Goal: Task Accomplishment & Management: Use online tool/utility

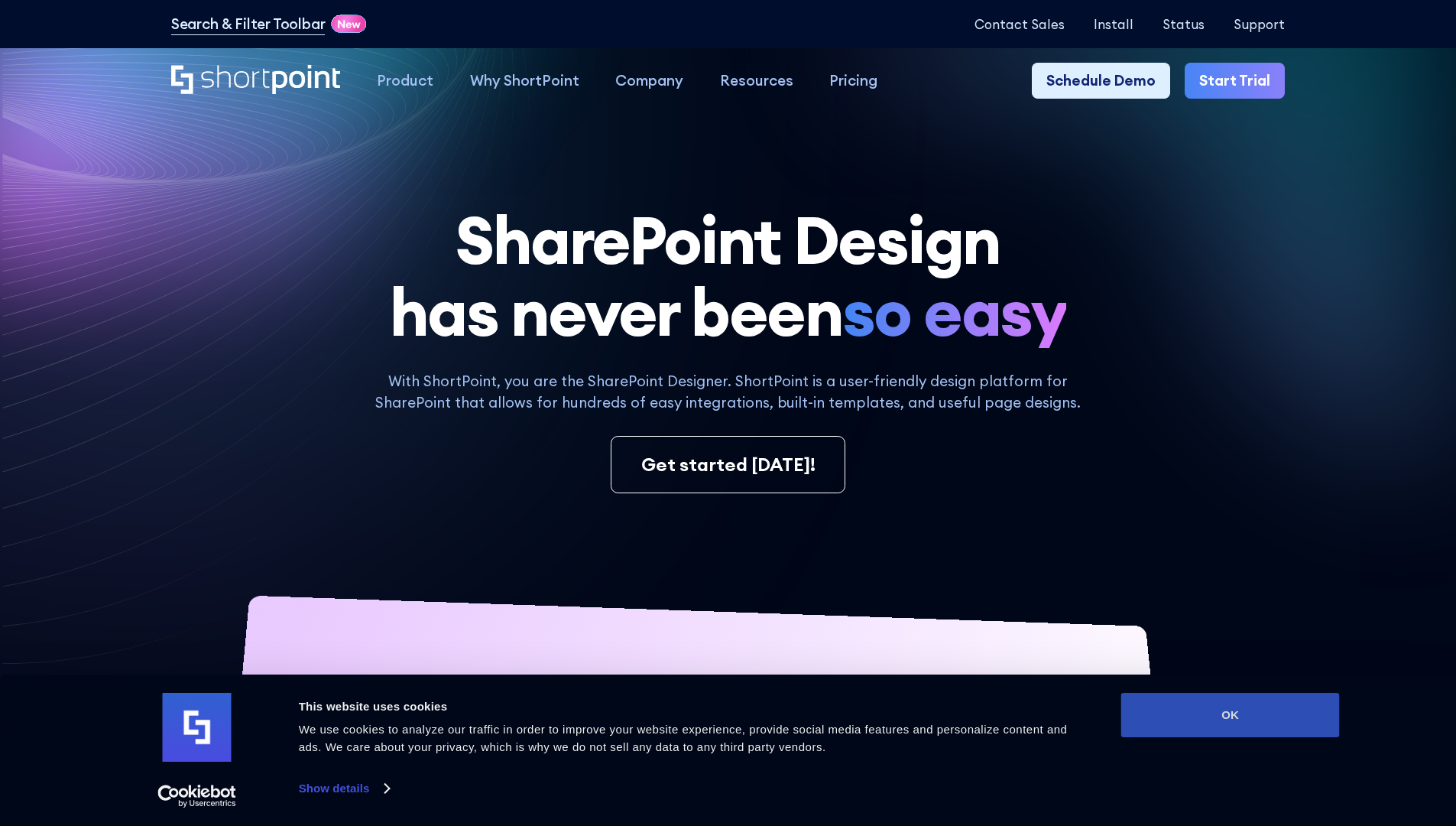
click at [1229, 715] on button "OK" at bounding box center [1230, 715] width 219 height 45
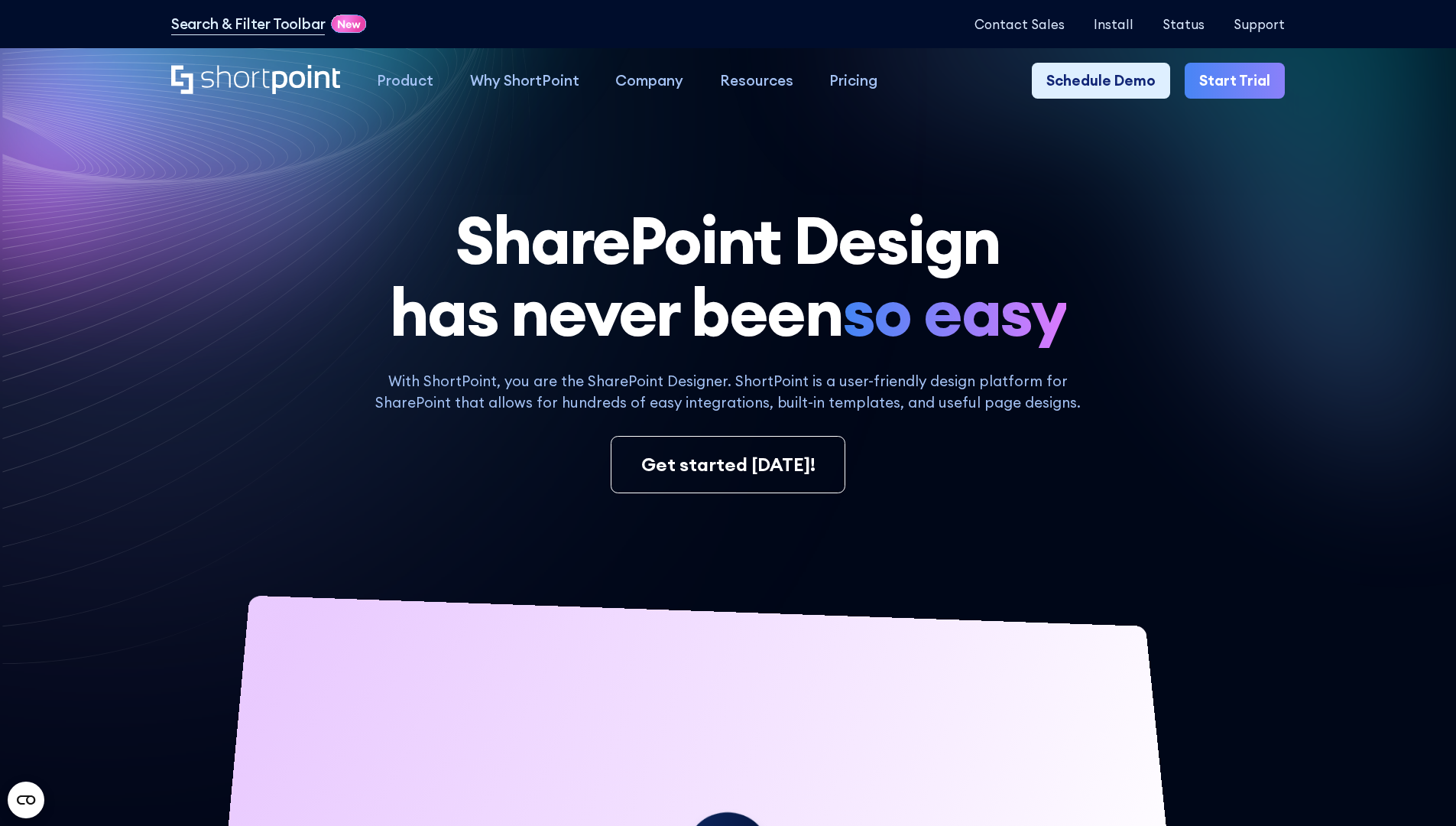
click at [1240, 81] on link "Start Trial" at bounding box center [1235, 81] width 101 height 37
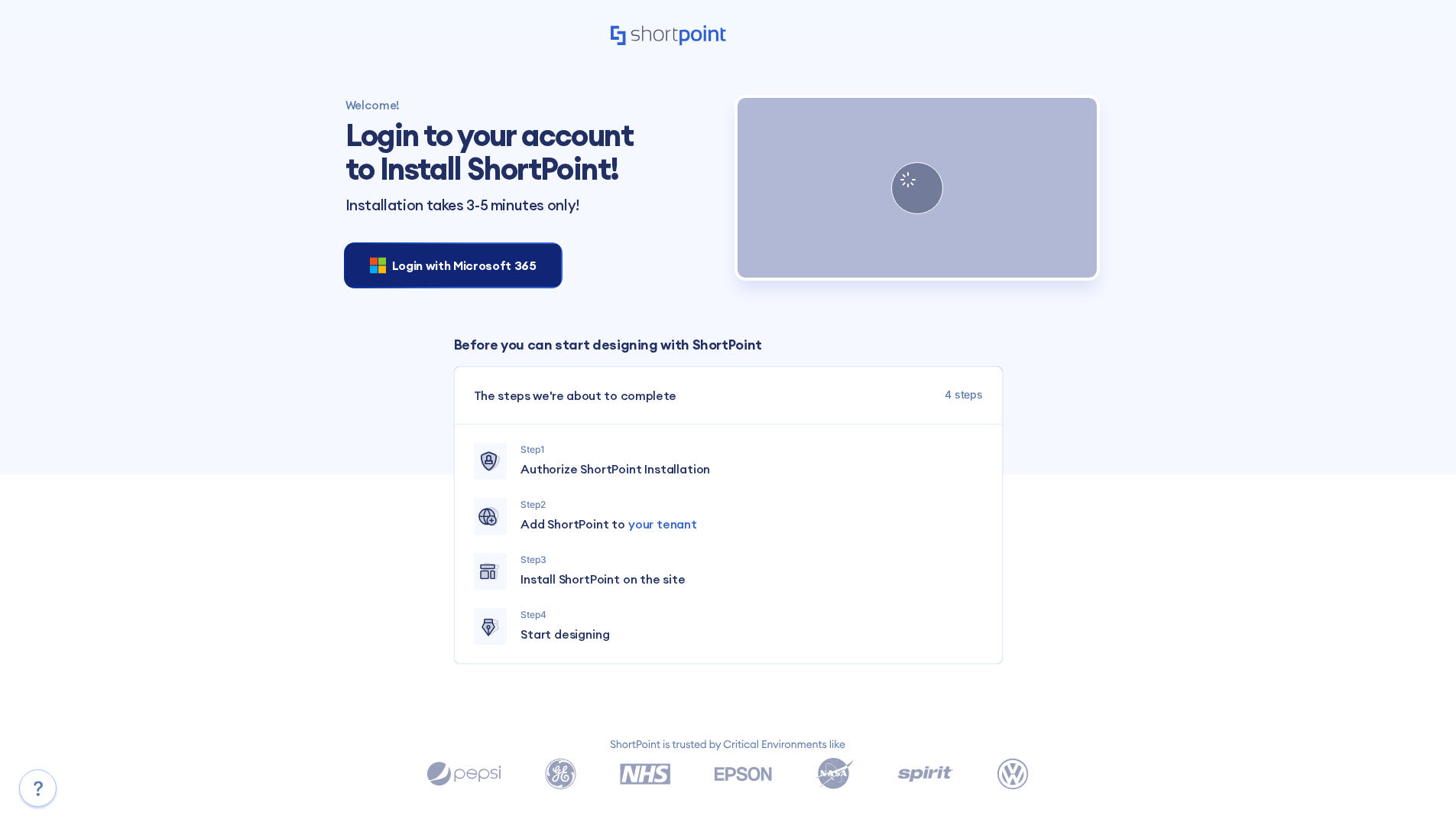
click at [448, 264] on span "Login with Microsoft 365" at bounding box center [464, 265] width 144 height 18
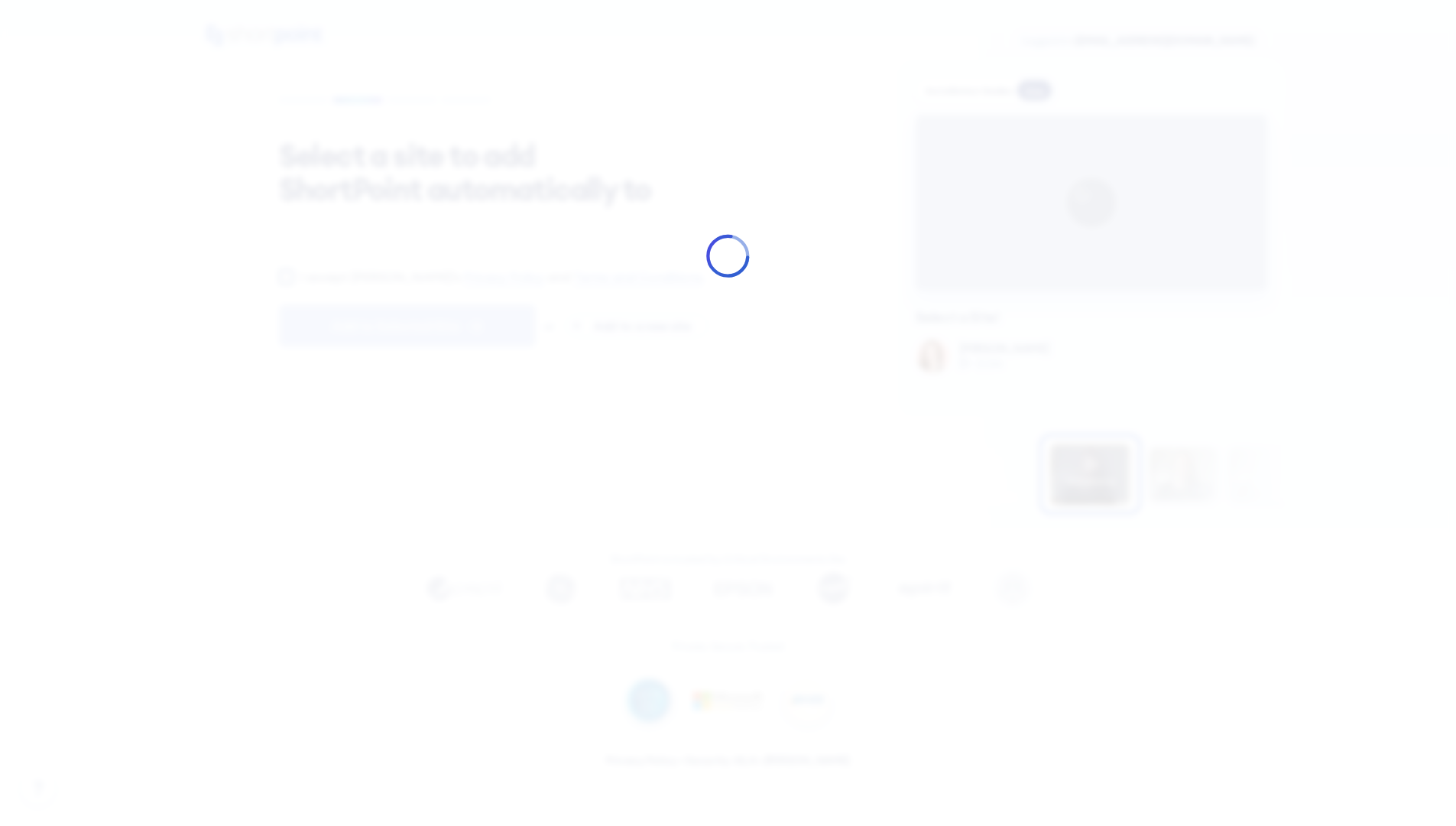
click at [286, 283] on input "I accept ShortPoint's Privacy Policy and Terms and Conditions ." at bounding box center [286, 276] width 14 height 14
checkbox input "true"
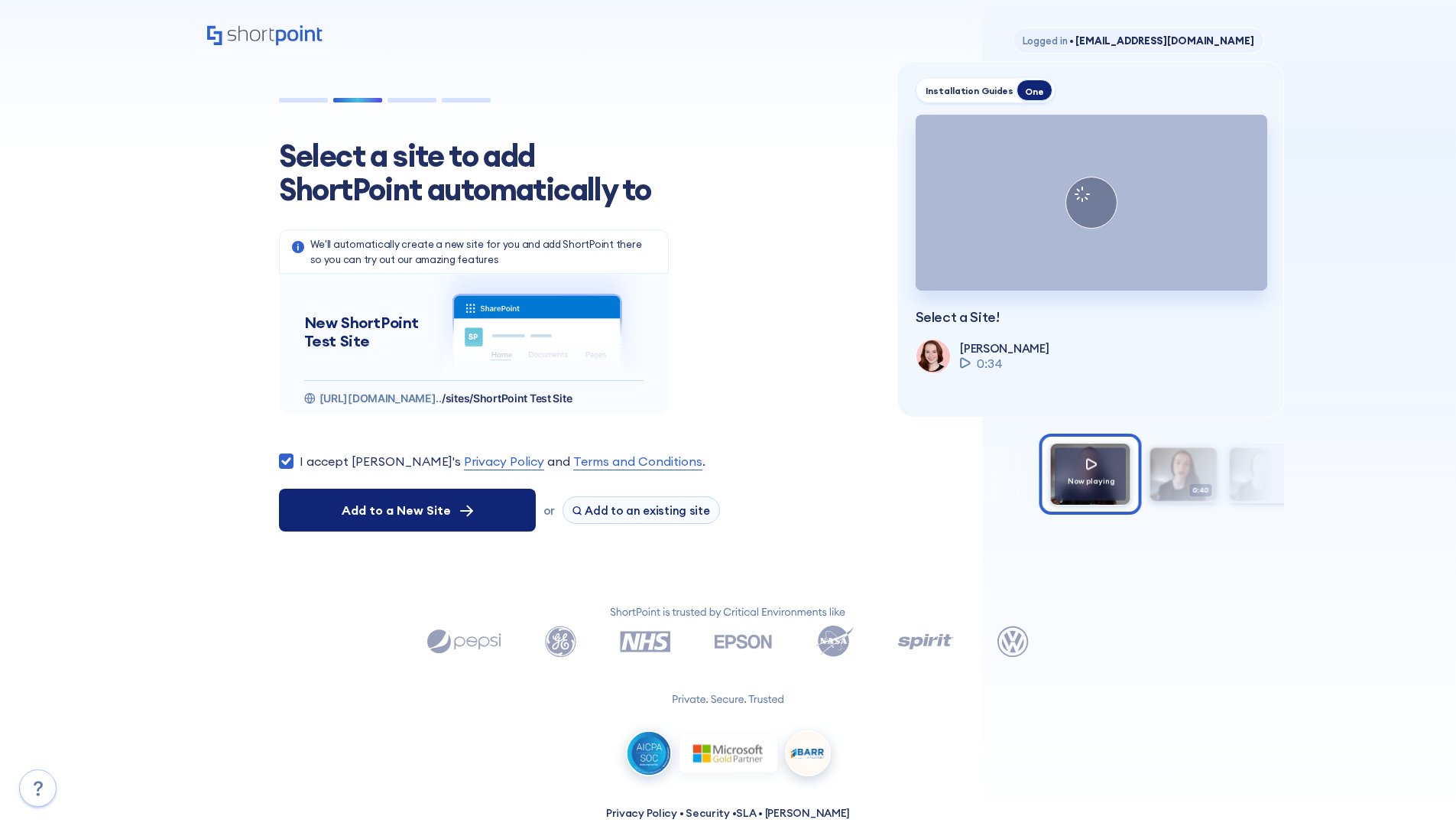
click at [407, 510] on span "Add to a New Site" at bounding box center [396, 510] width 109 height 18
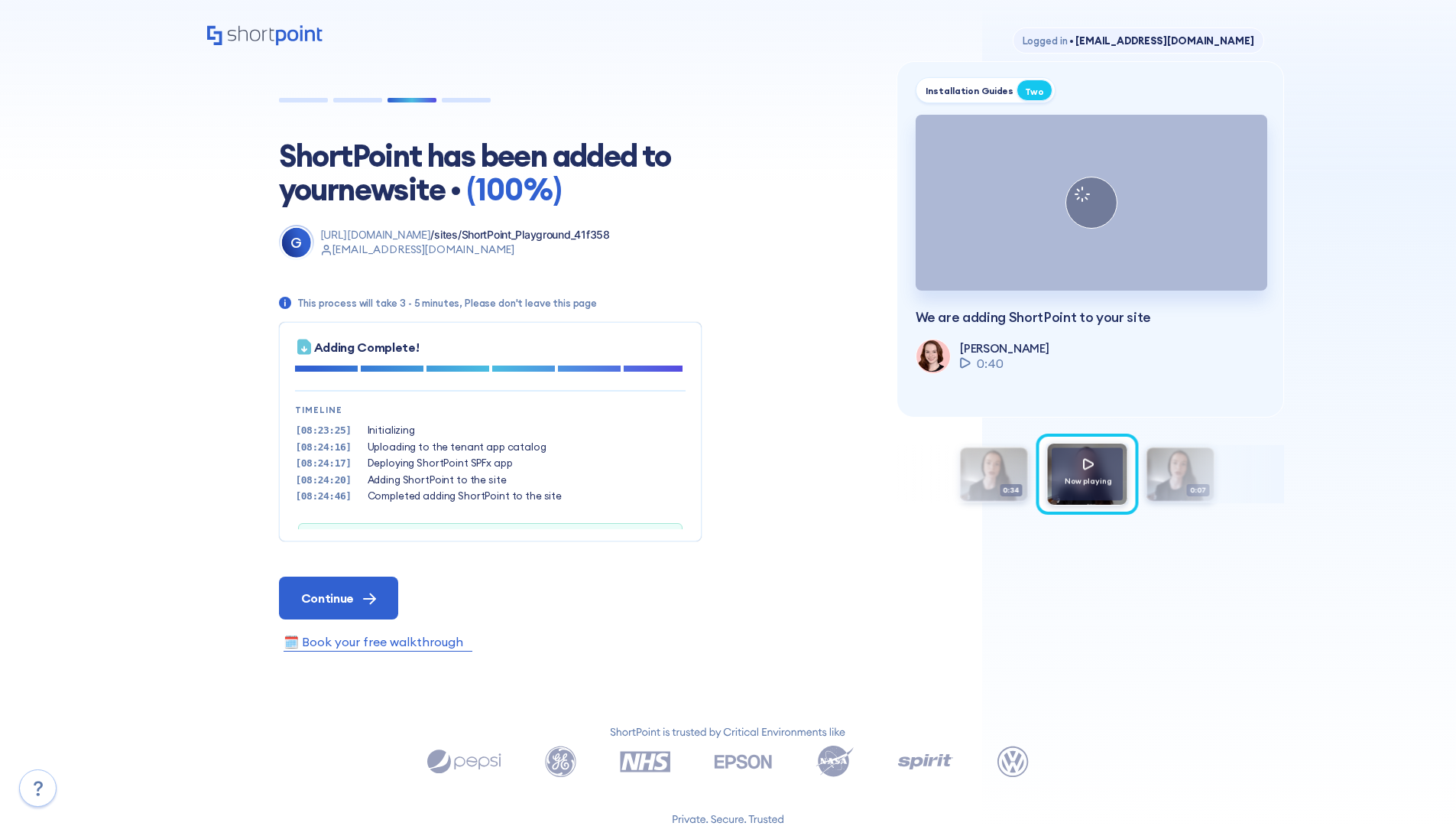
scroll to position [46, 0]
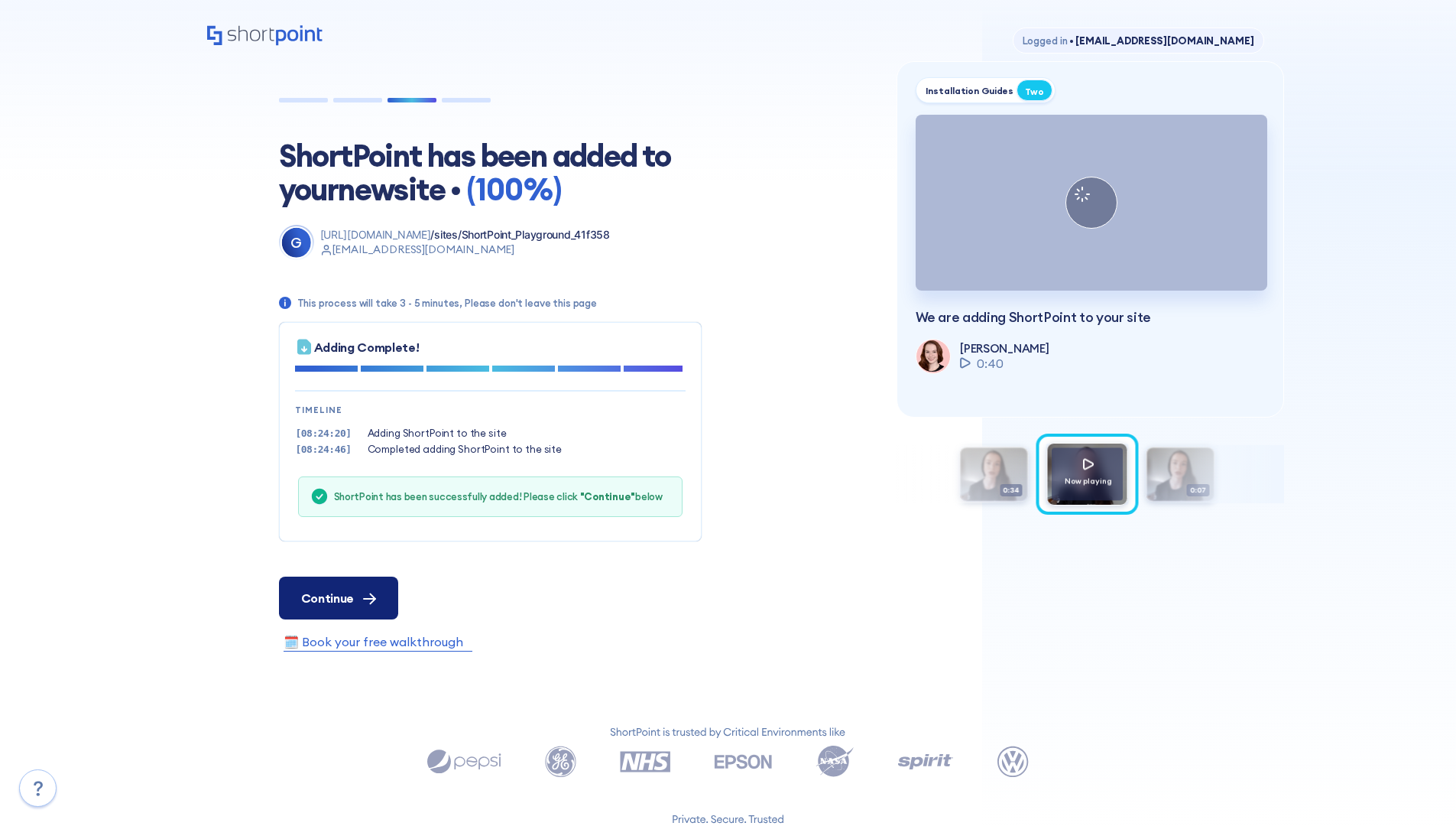
click at [337, 597] on span "Continue" at bounding box center [327, 598] width 53 height 18
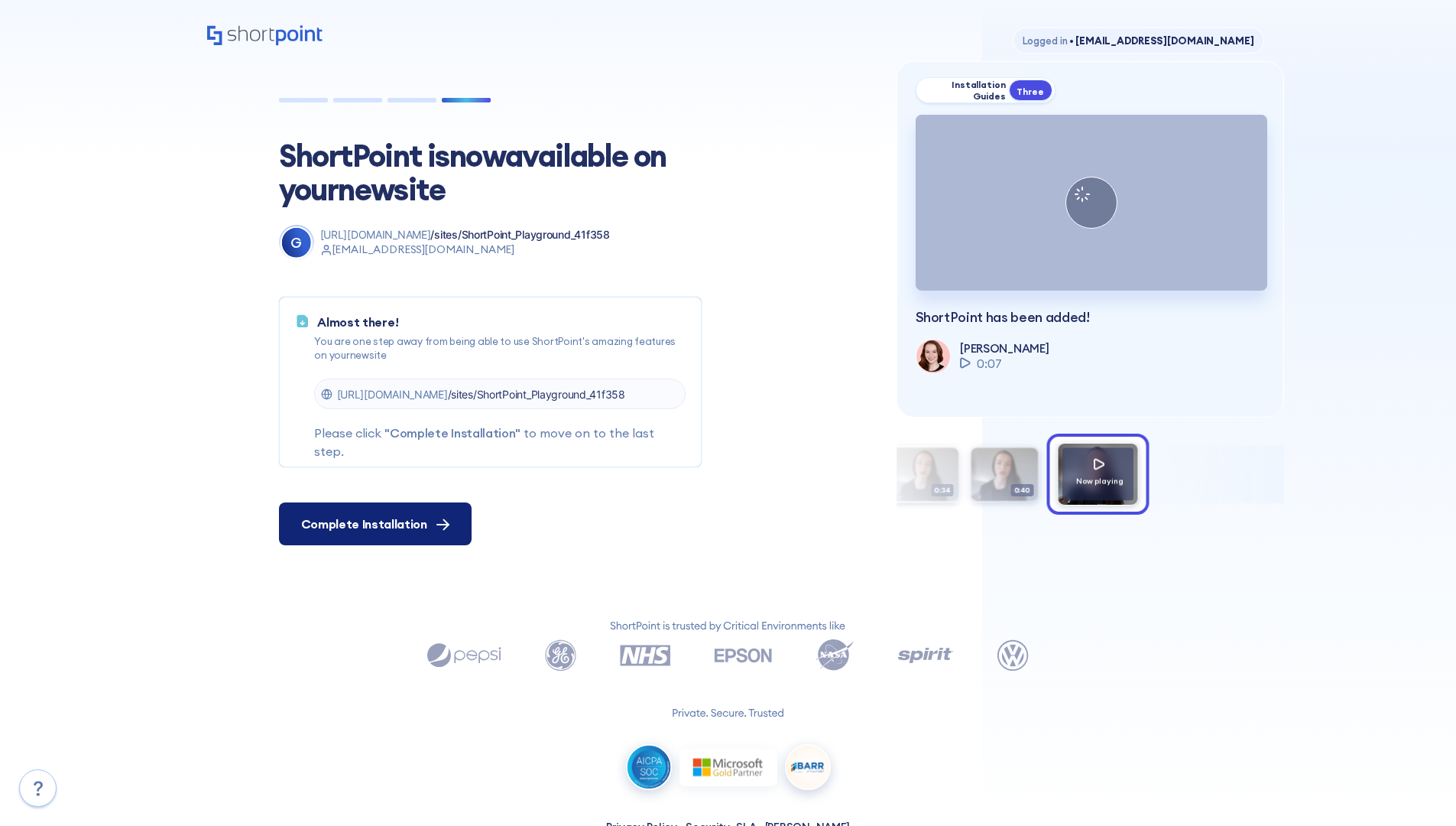
click at [373, 524] on span "Complete Installation" at bounding box center [364, 524] width 126 height 18
